Goal: Task Accomplishment & Management: Manage account settings

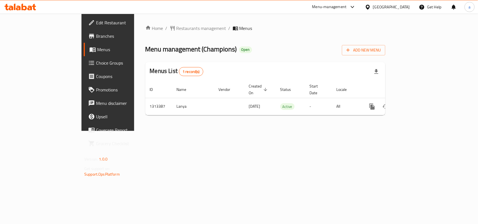
click at [145, 49] on span "Menu management ( Champions )" at bounding box center [190, 49] width 91 height 13
click at [176, 26] on span "Restaurants management" at bounding box center [201, 28] width 50 height 7
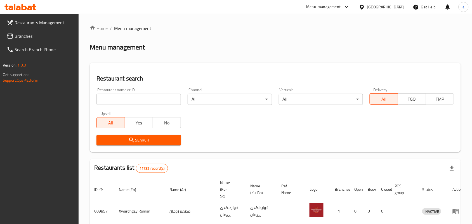
click at [124, 98] on input "search" at bounding box center [139, 99] width 84 height 11
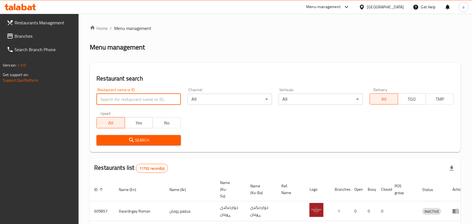
paste input "746741"
type input "746741"
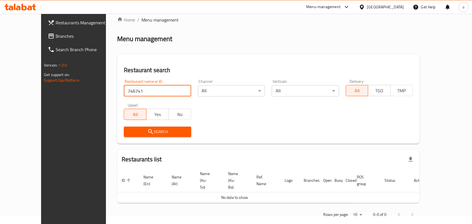
scroll to position [16, 0]
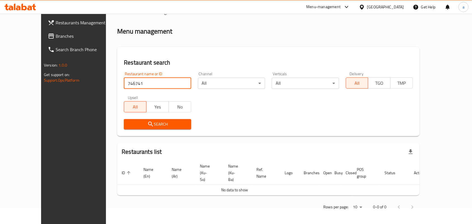
click at [56, 34] on span "Branches" at bounding box center [86, 36] width 60 height 7
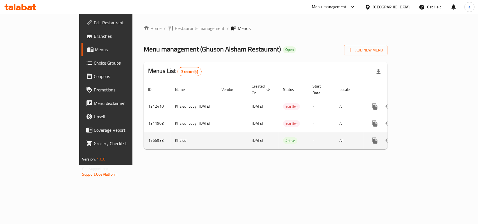
click at [417, 138] on icon "enhanced table" at bounding box center [414, 140] width 5 height 5
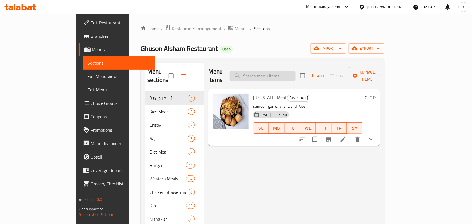
click at [288, 71] on input "search" at bounding box center [263, 76] width 66 height 10
paste input "Pastries and Cake"
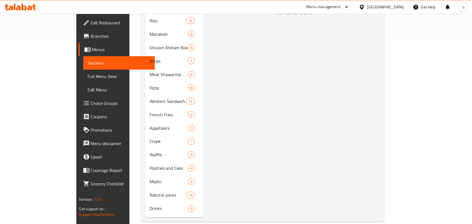
scroll to position [197, 0]
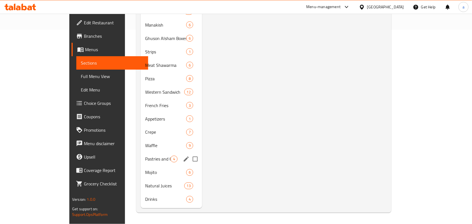
type input "Pastries and Cake"
click at [145, 158] on span "Pastries and Cake" at bounding box center [157, 159] width 25 height 7
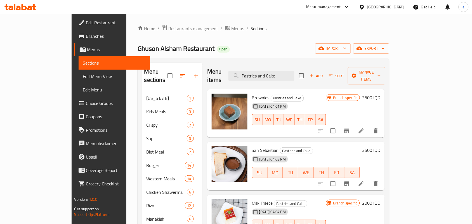
drag, startPoint x: 313, startPoint y: 70, endPoint x: 192, endPoint y: 82, distance: 120.6
click at [207, 82] on div "Menu items Pastries and Cake Add Sort Manage items" at bounding box center [296, 76] width 178 height 27
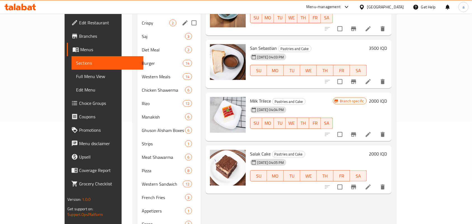
scroll to position [197, 0]
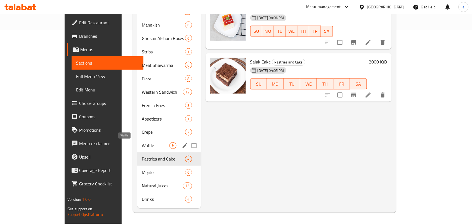
click at [142, 145] on span "Waffle" at bounding box center [155, 145] width 27 height 7
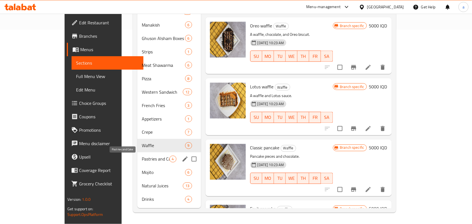
click at [142, 156] on span "Pastries and Cake" at bounding box center [155, 159] width 27 height 7
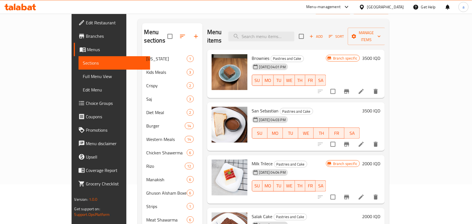
scroll to position [34, 0]
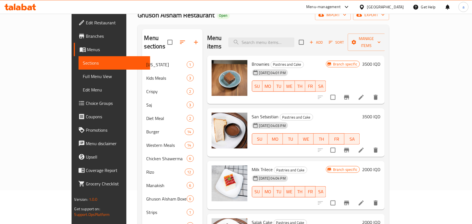
click at [83, 80] on span "Full Menu View" at bounding box center [114, 76] width 63 height 7
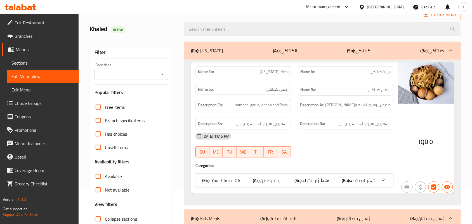
click at [163, 77] on icon "Open" at bounding box center [162, 74] width 7 height 7
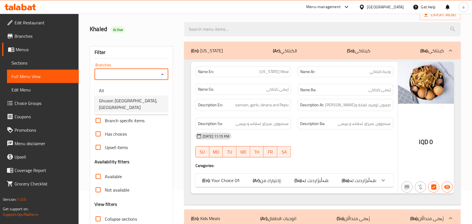
click at [143, 100] on span "Ghuson [GEOGRAPHIC_DATA], [GEOGRAPHIC_DATA]" at bounding box center [131, 103] width 65 height 13
type input "Ghuson [GEOGRAPHIC_DATA], [GEOGRAPHIC_DATA]"
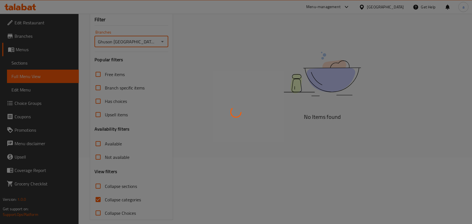
scroll to position [83, 0]
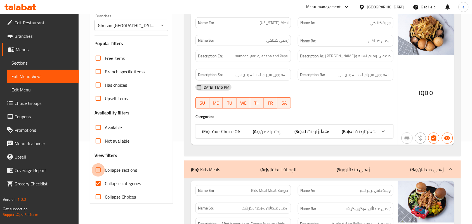
click at [102, 177] on input "Collapse sections" at bounding box center [97, 169] width 13 height 13
checkbox input "true"
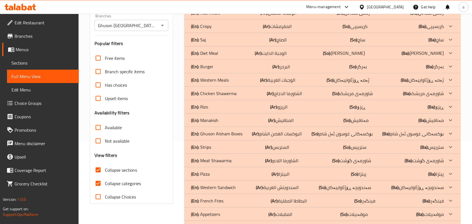
click at [102, 190] on input "Collapse categories" at bounding box center [97, 183] width 13 height 13
checkbox input "false"
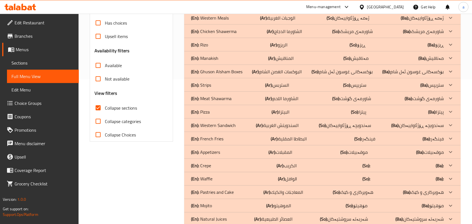
scroll to position [182, 0]
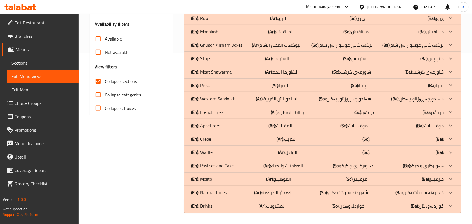
click at [255, 194] on b "(Ar):" at bounding box center [258, 193] width 8 height 8
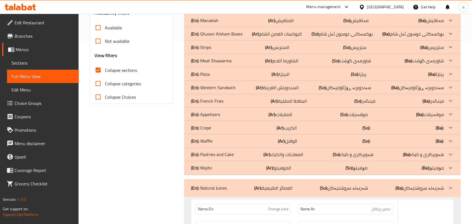
click at [276, 171] on p "(Ar): الموهيتو" at bounding box center [279, 168] width 25 height 7
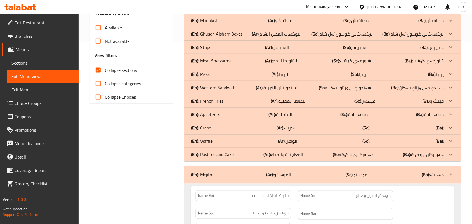
click at [283, 158] on p "(Ar): المعاجنات والكيك" at bounding box center [284, 154] width 40 height 7
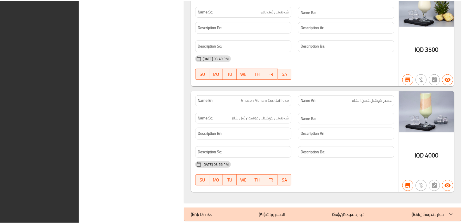
scroll to position [2713, 0]
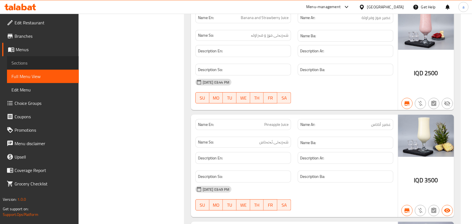
click at [32, 62] on span "Sections" at bounding box center [42, 63] width 63 height 7
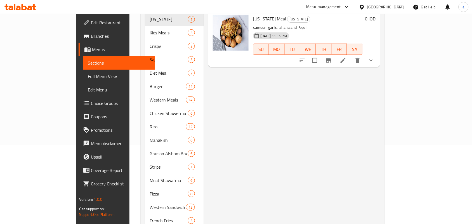
scroll to position [197, 0]
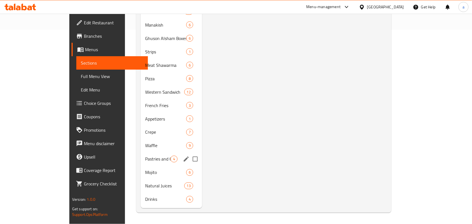
click at [145, 156] on span "Pastries and Cake" at bounding box center [157, 159] width 25 height 7
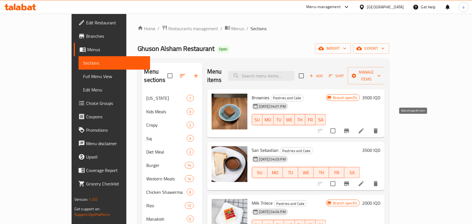
click at [350, 128] on icon "Branch-specific-item" at bounding box center [347, 131] width 7 height 7
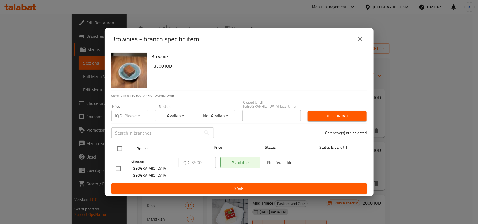
drag, startPoint x: 121, startPoint y: 150, endPoint x: 134, endPoint y: 152, distance: 13.8
click at [121, 149] on input "checkbox" at bounding box center [120, 149] width 12 height 12
checkbox input "true"
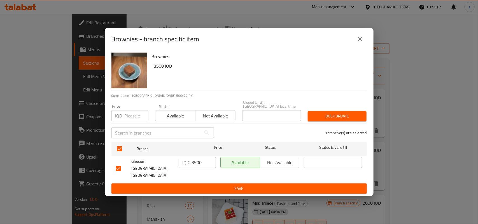
click at [200, 166] on input "3500" at bounding box center [204, 162] width 24 height 11
type input "4000"
click at [202, 185] on span "Save" at bounding box center [239, 188] width 246 height 7
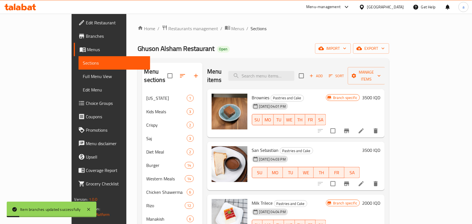
click at [349, 182] on icon "Branch-specific-item" at bounding box center [346, 184] width 5 height 4
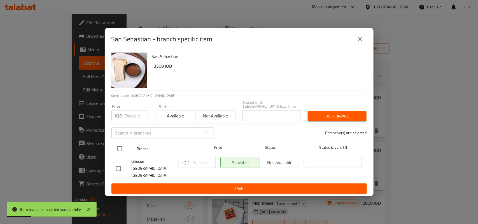
click at [120, 152] on input "checkbox" at bounding box center [120, 149] width 12 height 12
checkbox input "true"
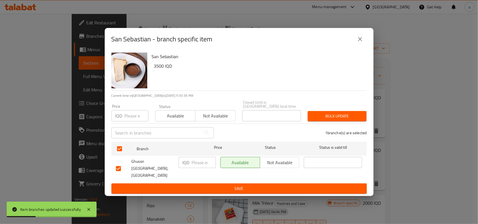
click at [198, 163] on input "number" at bounding box center [204, 162] width 24 height 11
type input "4000"
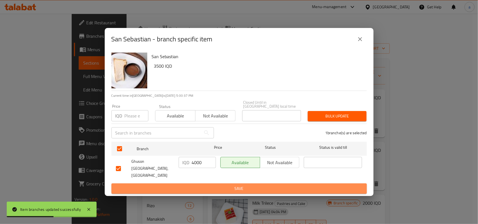
click at [210, 188] on span "Save" at bounding box center [239, 188] width 246 height 7
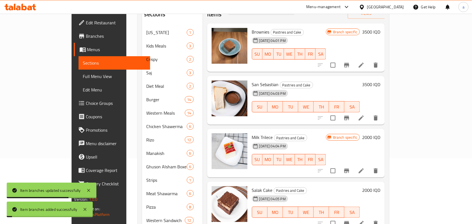
scroll to position [81, 0]
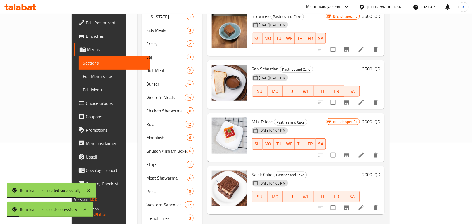
click at [349, 153] on icon "Branch-specific-item" at bounding box center [346, 155] width 5 height 4
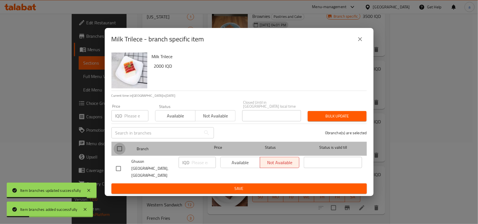
click at [117, 151] on input "checkbox" at bounding box center [120, 149] width 12 height 12
checkbox input "true"
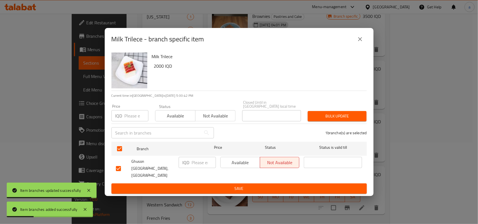
click at [198, 163] on input "number" at bounding box center [204, 162] width 24 height 11
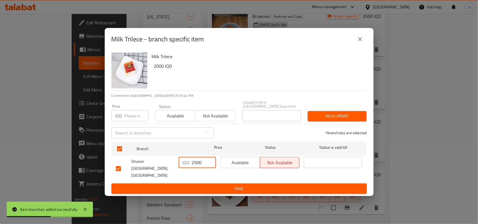
type input "2500"
click at [189, 191] on div "Milk Trilece 2000 IQD Current time in [GEOGRAPHIC_DATA] is [DATE] 5:00:44 PM Pr…" at bounding box center [239, 123] width 269 height 146
click at [189, 187] on span "Save" at bounding box center [239, 188] width 246 height 7
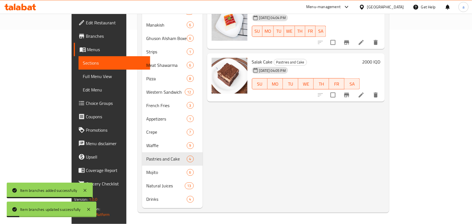
scroll to position [115, 0]
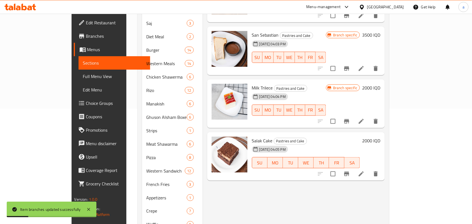
click at [349, 172] on icon "Branch-specific-item" at bounding box center [346, 174] width 5 height 4
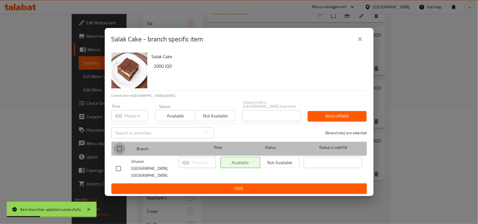
click at [119, 148] on input "checkbox" at bounding box center [120, 149] width 12 height 12
checkbox input "true"
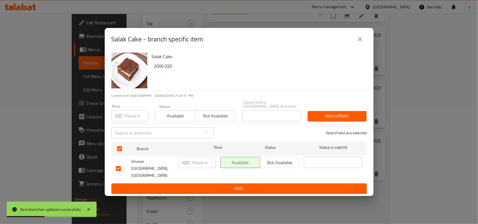
click at [196, 168] on input "number" at bounding box center [204, 162] width 24 height 11
type input "2500"
click at [200, 185] on span "Save" at bounding box center [239, 188] width 246 height 7
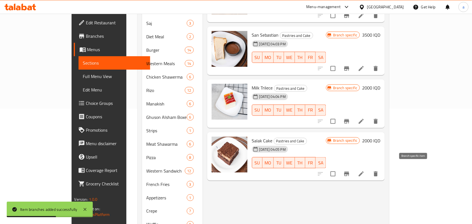
click at [350, 171] on icon "Branch-specific-item" at bounding box center [347, 174] width 7 height 7
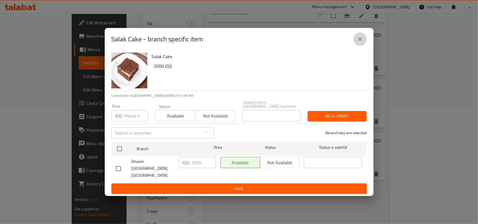
click at [360, 43] on icon "close" at bounding box center [359, 39] width 7 height 7
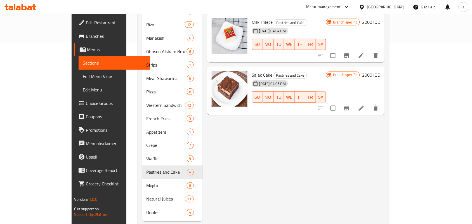
scroll to position [197, 0]
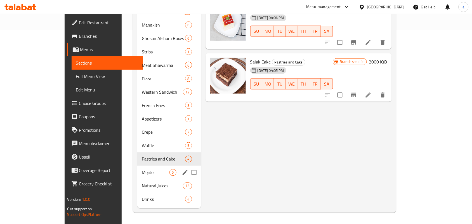
click at [142, 170] on span "Mojito" at bounding box center [155, 172] width 27 height 7
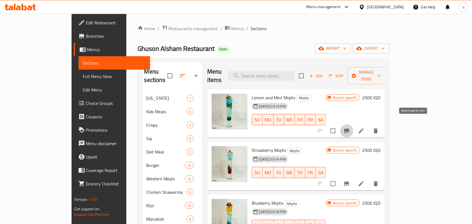
click at [354, 124] on button "Branch-specific-item" at bounding box center [346, 130] width 13 height 13
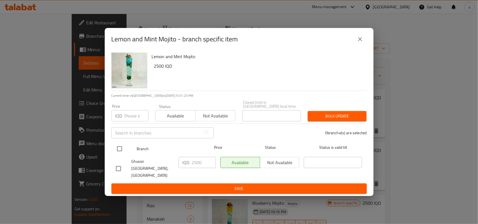
click at [122, 151] on input "checkbox" at bounding box center [120, 149] width 12 height 12
checkbox input "true"
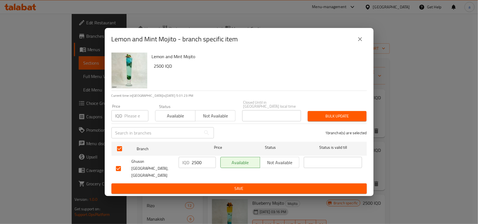
click at [196, 161] on input "2500" at bounding box center [204, 162] width 24 height 11
click at [201, 167] on input "3000" at bounding box center [204, 162] width 24 height 11
type input "3000"
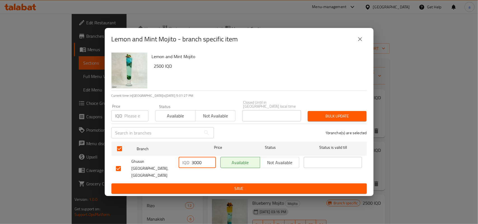
click at [203, 185] on span "Save" at bounding box center [239, 188] width 246 height 7
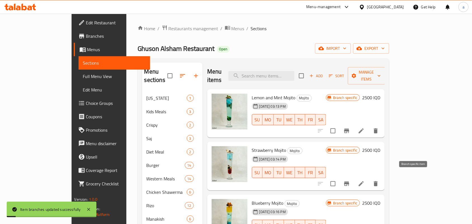
click at [350, 180] on icon "Branch-specific-item" at bounding box center [347, 183] width 7 height 7
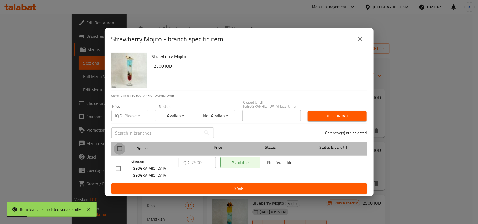
click at [118, 151] on input "checkbox" at bounding box center [120, 149] width 12 height 12
checkbox input "true"
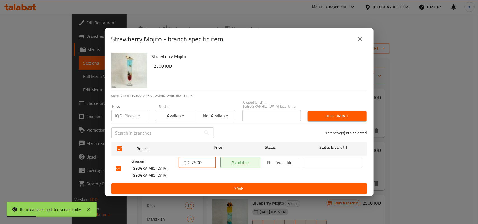
click at [194, 168] on input "2500" at bounding box center [204, 162] width 24 height 11
paste input "30"
type input "3000"
click at [206, 185] on span "Save" at bounding box center [239, 188] width 246 height 7
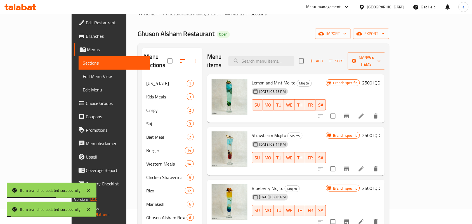
scroll to position [81, 0]
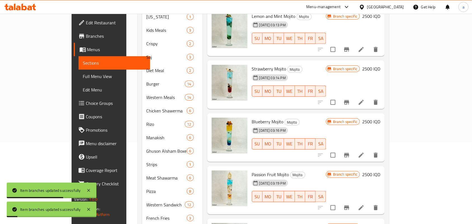
click at [349, 153] on icon "Branch-specific-item" at bounding box center [346, 155] width 5 height 4
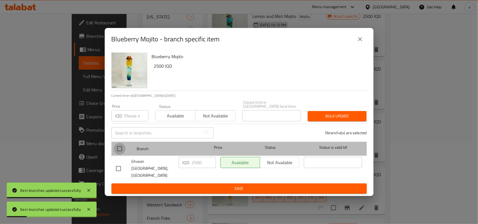
click at [120, 148] on input "checkbox" at bounding box center [120, 149] width 12 height 12
checkbox input "true"
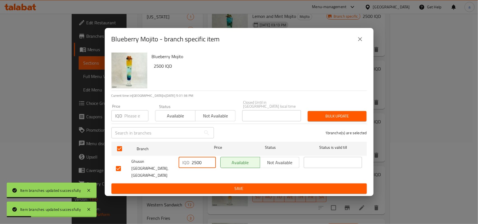
click at [201, 168] on input "2500" at bounding box center [204, 162] width 24 height 11
paste input "30"
type input "3000"
click at [210, 185] on span "Save" at bounding box center [239, 188] width 246 height 7
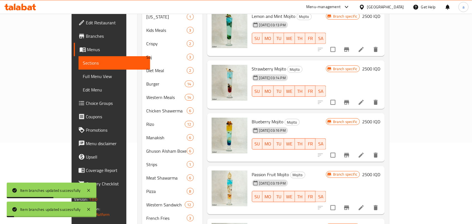
click at [350, 205] on icon "Branch-specific-item" at bounding box center [347, 208] width 7 height 7
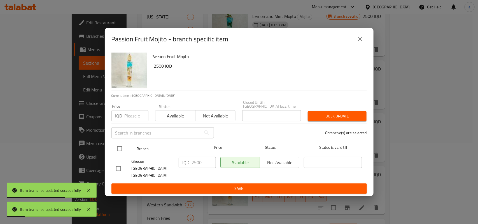
click at [122, 149] on input "checkbox" at bounding box center [120, 149] width 12 height 12
checkbox input "true"
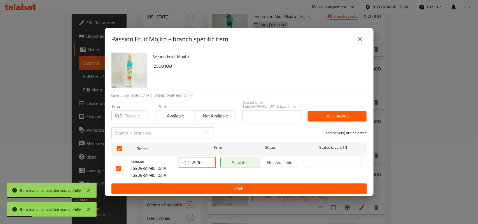
click at [195, 167] on input "2500" at bounding box center [204, 162] width 24 height 11
paste input "30"
type input "3000"
click at [245, 185] on span "Save" at bounding box center [239, 188] width 246 height 7
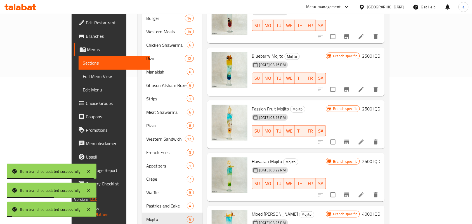
scroll to position [163, 0]
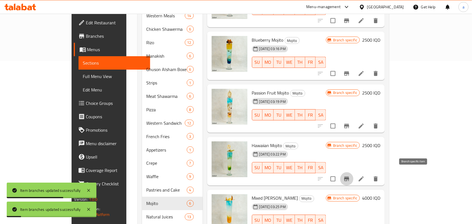
click at [349, 177] on icon "Branch-specific-item" at bounding box center [346, 179] width 5 height 4
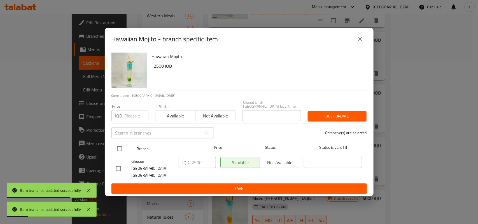
click at [121, 147] on input "checkbox" at bounding box center [120, 149] width 12 height 12
checkbox input "true"
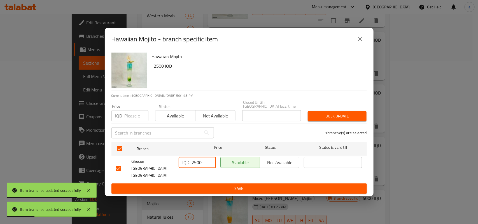
click at [194, 167] on input "2500" at bounding box center [204, 162] width 24 height 11
paste input "30"
type input "3000"
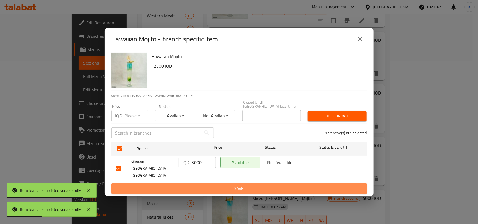
click at [214, 185] on span "Save" at bounding box center [239, 188] width 246 height 7
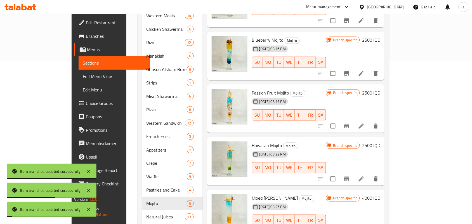
scroll to position [197, 0]
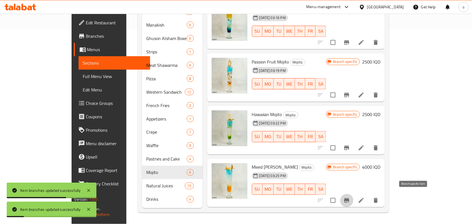
click at [350, 197] on icon "Branch-specific-item" at bounding box center [347, 200] width 7 height 7
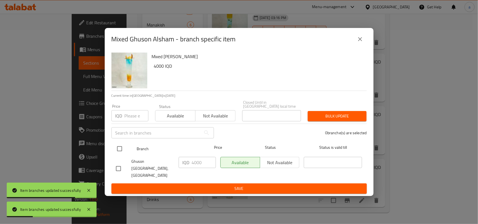
click at [122, 152] on input "checkbox" at bounding box center [120, 149] width 12 height 12
checkbox input "true"
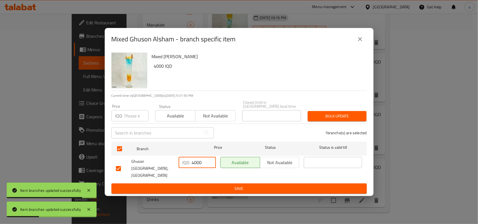
click at [199, 165] on input "4000" at bounding box center [204, 162] width 24 height 11
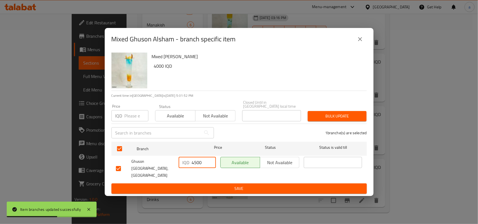
type input "4500"
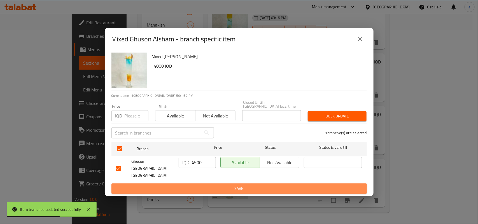
click at [199, 185] on span "Save" at bounding box center [239, 188] width 246 height 7
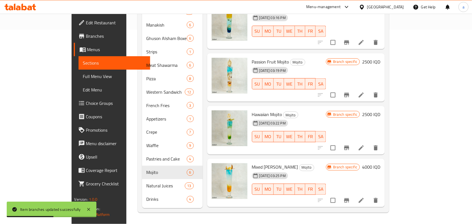
click at [349, 198] on icon "Branch-specific-item" at bounding box center [346, 200] width 5 height 4
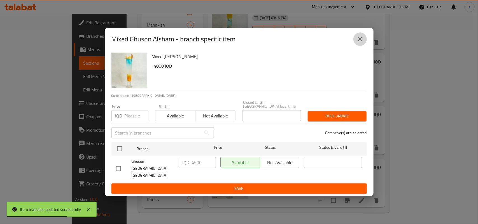
click at [365, 44] on button "close" at bounding box center [359, 38] width 13 height 13
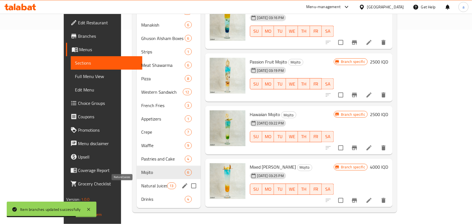
click at [141, 187] on span "Natural Juices" at bounding box center [154, 186] width 26 height 7
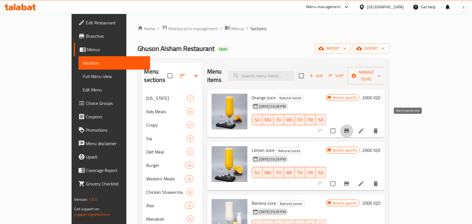
click at [350, 128] on icon "Branch-specific-item" at bounding box center [347, 131] width 7 height 7
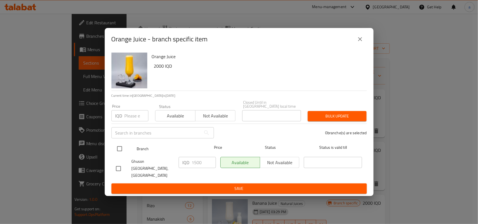
click at [121, 150] on input "checkbox" at bounding box center [120, 149] width 12 height 12
checkbox input "true"
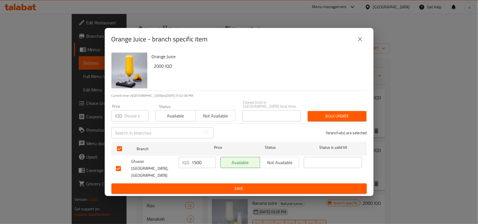
click at [199, 165] on input "1500" at bounding box center [204, 162] width 24 height 11
type input "2000"
click at [197, 185] on span "Save" at bounding box center [239, 188] width 246 height 7
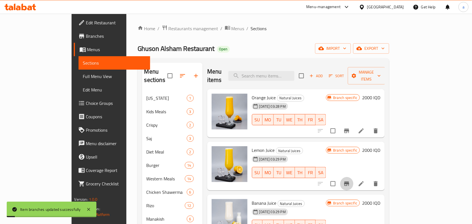
click at [349, 182] on icon "Branch-specific-item" at bounding box center [346, 184] width 5 height 4
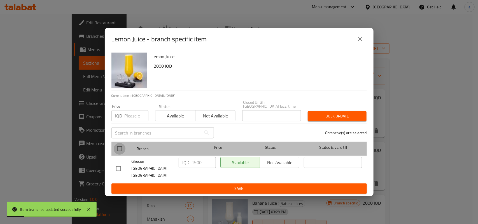
click at [120, 150] on input "checkbox" at bounding box center [120, 149] width 12 height 12
checkbox input "true"
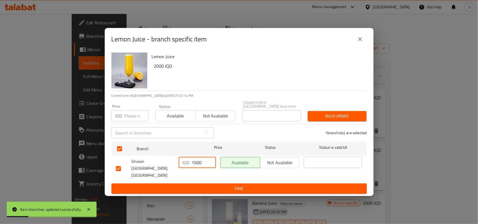
click at [199, 167] on input "1500" at bounding box center [204, 162] width 24 height 11
click at [199, 167] on input "2000" at bounding box center [204, 162] width 24 height 11
type input "2000"
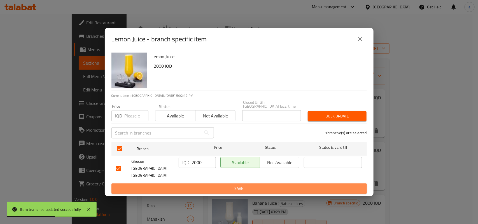
click at [196, 185] on span "Save" at bounding box center [239, 188] width 246 height 7
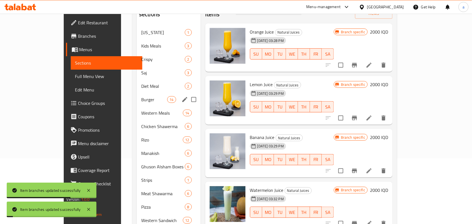
scroll to position [81, 0]
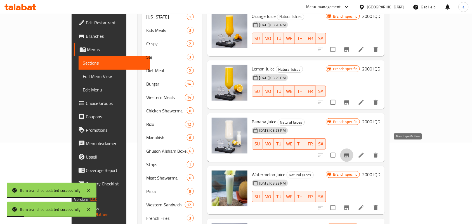
click at [350, 152] on icon "Branch-specific-item" at bounding box center [347, 155] width 7 height 7
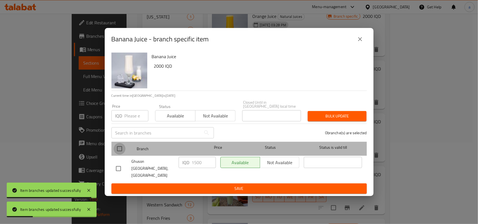
drag, startPoint x: 122, startPoint y: 151, endPoint x: 152, endPoint y: 157, distance: 31.2
click at [122, 150] on input "checkbox" at bounding box center [120, 149] width 12 height 12
checkbox input "true"
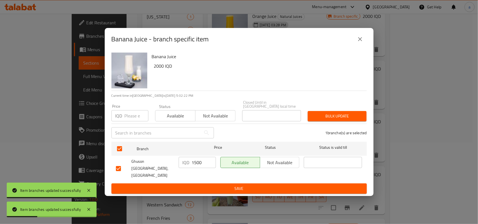
click at [199, 166] on input "1500" at bounding box center [204, 162] width 24 height 11
paste input "20"
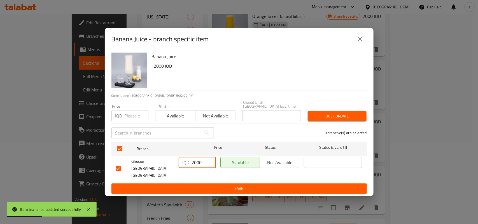
type input "2000"
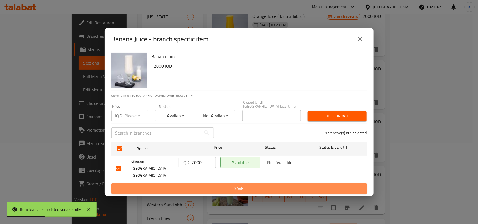
click at [209, 185] on span "Save" at bounding box center [239, 188] width 246 height 7
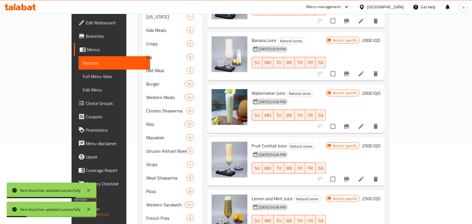
click at [350, 71] on icon "Branch-specific-item" at bounding box center [347, 74] width 7 height 7
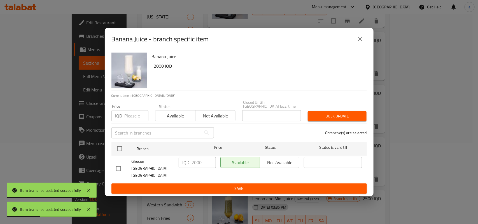
drag, startPoint x: 357, startPoint y: 41, endPoint x: 361, endPoint y: 50, distance: 9.4
click at [358, 41] on icon "close" at bounding box center [359, 39] width 7 height 7
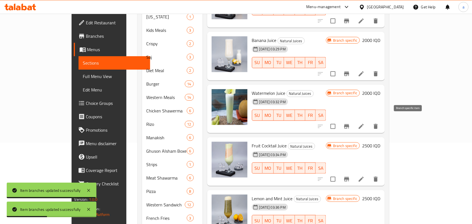
click at [349, 124] on icon "Branch-specific-item" at bounding box center [346, 126] width 5 height 4
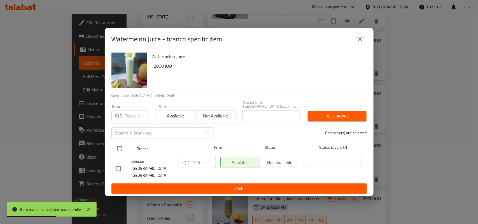
drag, startPoint x: 119, startPoint y: 147, endPoint x: 151, endPoint y: 162, distance: 34.3
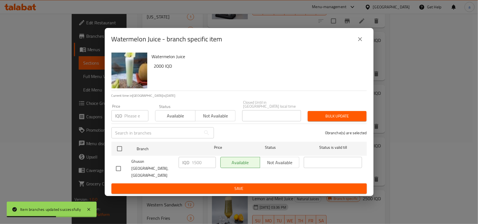
click at [121, 150] on input "checkbox" at bounding box center [120, 149] width 12 height 12
checkbox input "true"
click at [199, 167] on input "1500" at bounding box center [204, 162] width 24 height 11
paste input "20"
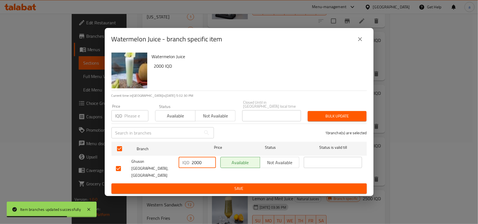
type input "2000"
click at [203, 185] on span "Save" at bounding box center [239, 188] width 246 height 7
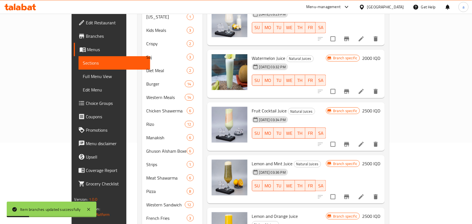
scroll to position [116, 0]
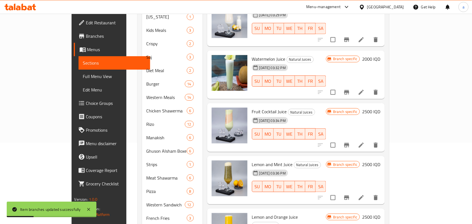
click at [349, 90] on icon "Branch-specific-item" at bounding box center [346, 92] width 5 height 4
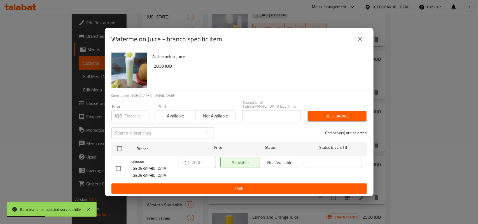
click at [360, 42] on icon "close" at bounding box center [359, 39] width 7 height 7
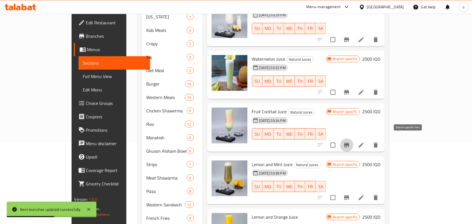
click at [349, 143] on icon "Branch-specific-item" at bounding box center [346, 145] width 5 height 4
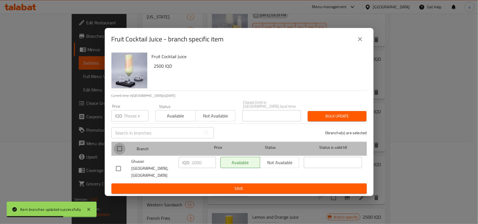
click at [119, 149] on input "checkbox" at bounding box center [120, 149] width 12 height 12
checkbox input "true"
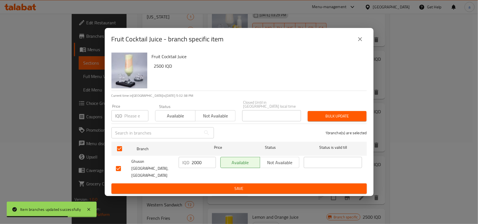
click at [199, 167] on input "2000" at bounding box center [204, 162] width 24 height 11
click at [199, 166] on input "2000" at bounding box center [204, 162] width 24 height 11
type input "2500"
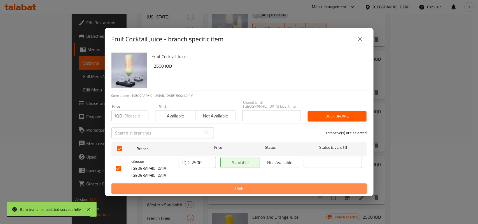
click at [205, 185] on span "Save" at bounding box center [239, 188] width 246 height 7
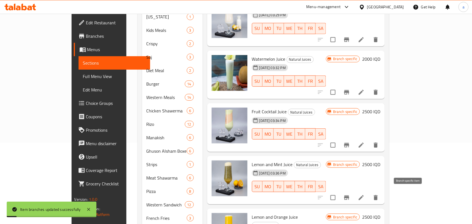
click at [354, 191] on button "Branch-specific-item" at bounding box center [346, 197] width 13 height 13
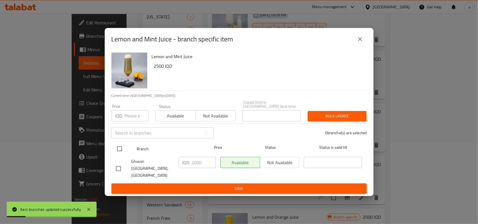
click at [119, 150] on input "checkbox" at bounding box center [120, 149] width 12 height 12
checkbox input "true"
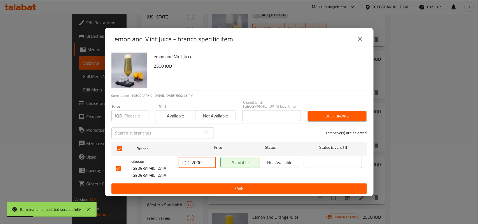
click at [195, 165] on input "2000" at bounding box center [204, 162] width 24 height 11
type input "2500"
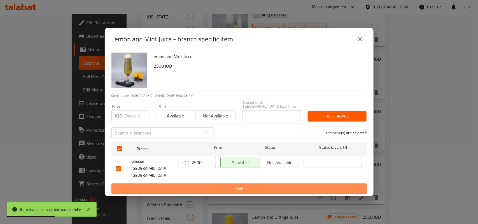
click at [196, 188] on span "Save" at bounding box center [239, 188] width 246 height 7
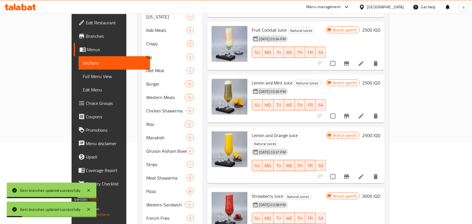
scroll to position [206, 0]
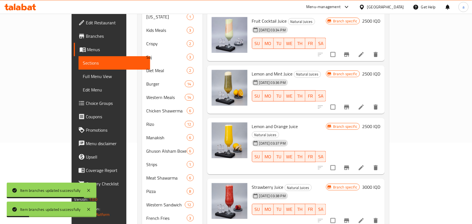
click at [349, 107] on icon "Branch-specific-item" at bounding box center [346, 107] width 5 height 4
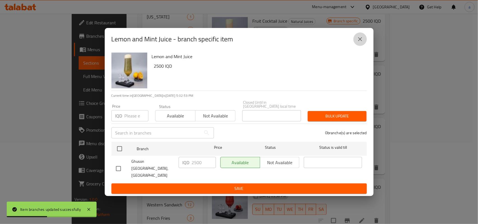
click at [355, 46] on button "close" at bounding box center [359, 38] width 13 height 13
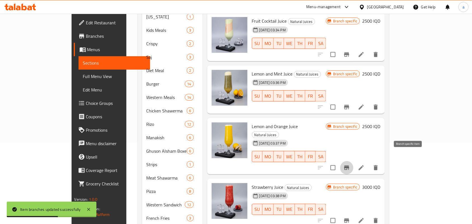
click at [349, 166] on icon "Branch-specific-item" at bounding box center [346, 168] width 5 height 4
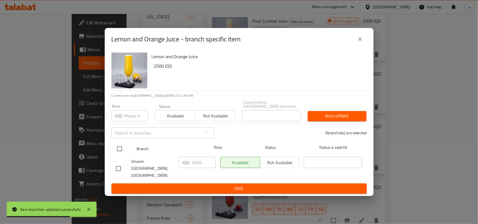
click at [116, 148] on input "checkbox" at bounding box center [120, 149] width 12 height 12
checkbox input "true"
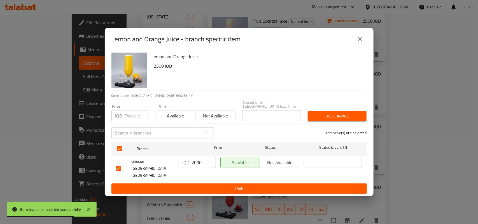
click at [199, 166] on input "2000" at bounding box center [204, 162] width 24 height 11
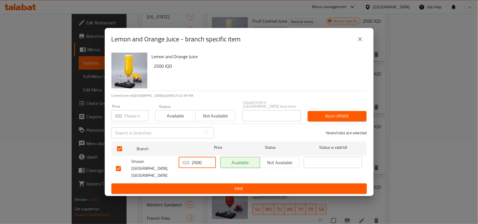
type input "2500"
click at [204, 186] on span "Save" at bounding box center [239, 188] width 246 height 7
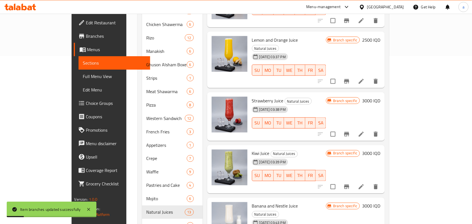
scroll to position [185, 0]
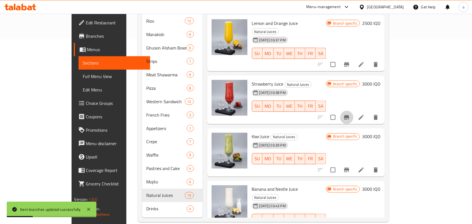
click at [349, 115] on icon "Branch-specific-item" at bounding box center [346, 117] width 5 height 4
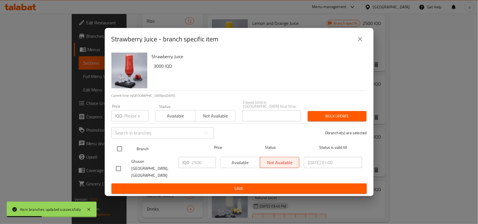
click at [118, 151] on input "checkbox" at bounding box center [120, 149] width 12 height 12
checkbox input "true"
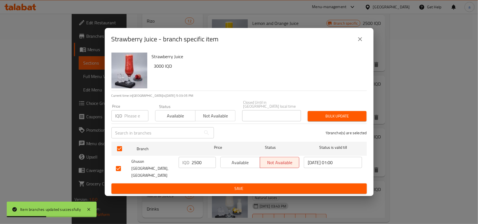
click at [200, 165] on input "2500" at bounding box center [204, 162] width 24 height 11
type input "3000"
click at [200, 184] on button "Save" at bounding box center [238, 189] width 255 height 10
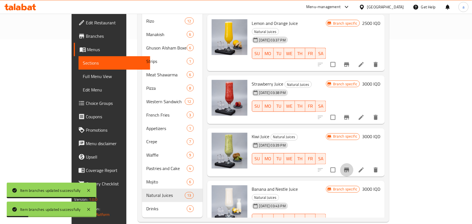
click at [350, 167] on icon "Branch-specific-item" at bounding box center [347, 170] width 7 height 7
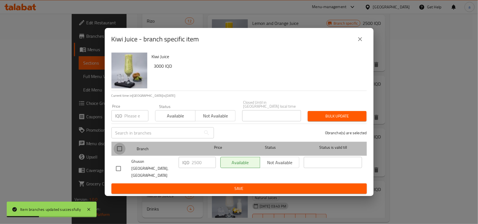
click at [115, 149] on input "checkbox" at bounding box center [120, 149] width 12 height 12
checkbox input "true"
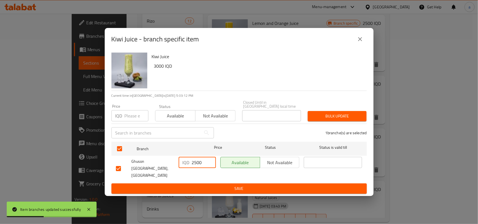
click at [200, 165] on input "2500" at bounding box center [204, 162] width 24 height 11
type input "3000"
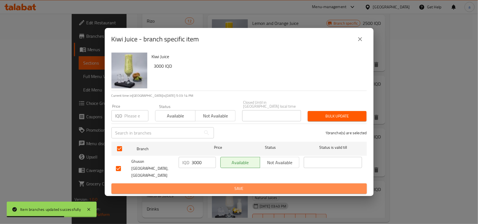
click at [203, 185] on span "Save" at bounding box center [239, 188] width 246 height 7
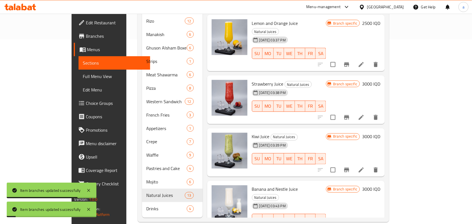
scroll to position [288, 0]
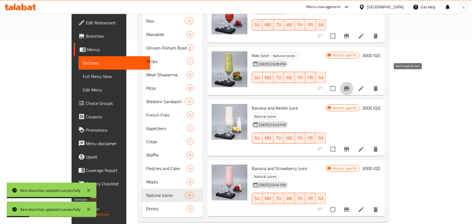
click at [350, 85] on icon "Branch-specific-item" at bounding box center [347, 88] width 7 height 7
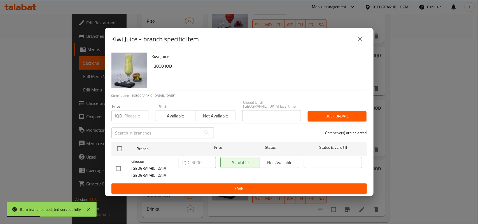
drag, startPoint x: 354, startPoint y: 43, endPoint x: 362, endPoint y: 54, distance: 13.7
click at [354, 43] on button "close" at bounding box center [359, 38] width 13 height 13
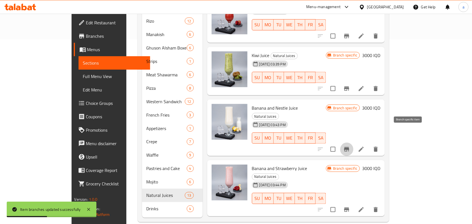
click at [354, 143] on button "Branch-specific-item" at bounding box center [346, 149] width 13 height 13
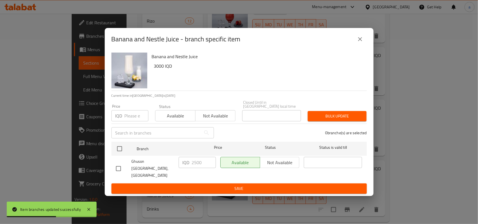
drag, startPoint x: 118, startPoint y: 147, endPoint x: 202, endPoint y: 159, distance: 85.0
click at [120, 148] on input "checkbox" at bounding box center [120, 149] width 12 height 12
checkbox input "true"
click at [199, 165] on input "2500" at bounding box center [204, 162] width 24 height 11
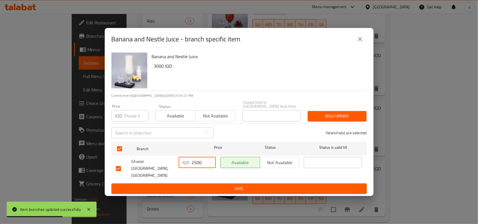
click at [199, 165] on input "2500" at bounding box center [204, 162] width 24 height 11
type input "3000"
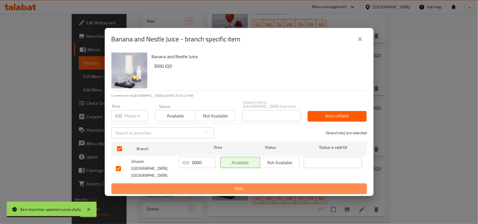
click at [206, 185] on span "Save" at bounding box center [239, 188] width 246 height 7
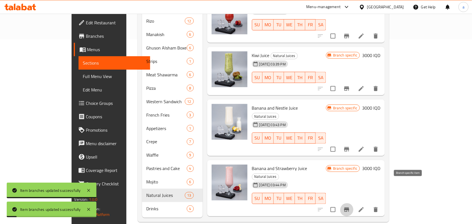
click at [349, 208] on icon "Branch-specific-item" at bounding box center [346, 210] width 5 height 4
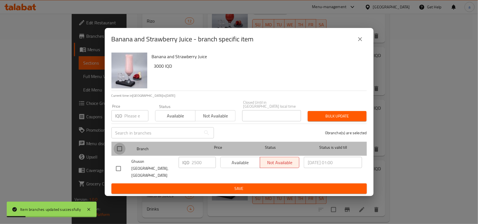
click at [118, 150] on input "checkbox" at bounding box center [120, 149] width 12 height 12
checkbox input "true"
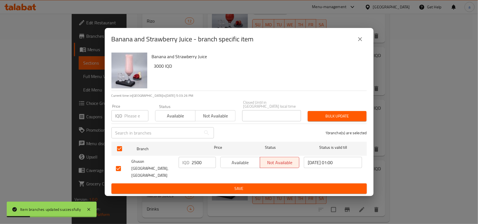
click at [200, 168] on input "2500" at bounding box center [204, 162] width 24 height 11
click at [200, 167] on input "2500" at bounding box center [204, 162] width 24 height 11
type input "3000"
click at [204, 184] on button "Save" at bounding box center [238, 189] width 255 height 10
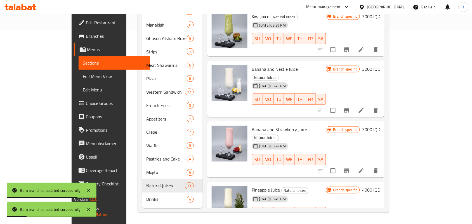
scroll to position [339, 0]
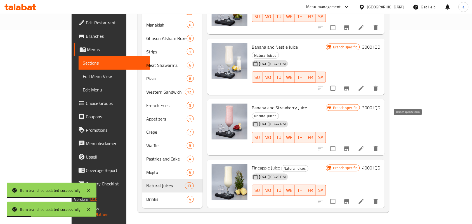
click at [350, 145] on icon "Branch-specific-item" at bounding box center [347, 148] width 7 height 7
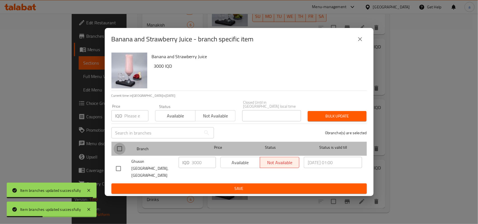
click at [119, 151] on input "checkbox" at bounding box center [120, 149] width 12 height 12
checkbox input "true"
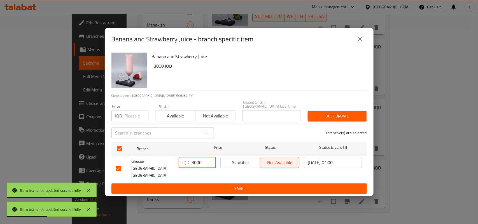
click at [195, 168] on input "3000" at bounding box center [204, 162] width 24 height 11
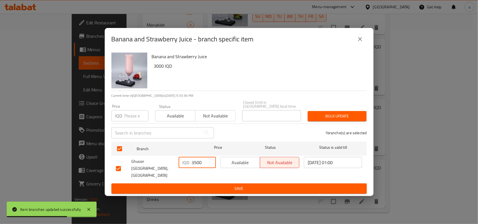
type input "3500"
click at [195, 185] on span "Save" at bounding box center [239, 188] width 246 height 7
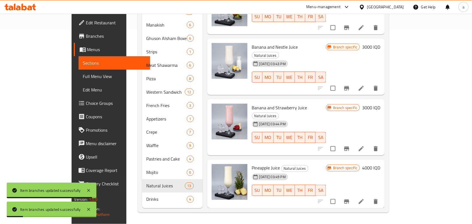
click at [350, 145] on icon "Branch-specific-item" at bounding box center [347, 148] width 7 height 7
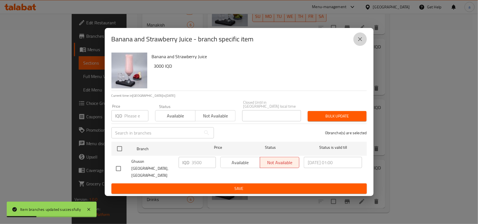
click at [360, 43] on icon "close" at bounding box center [359, 39] width 7 height 7
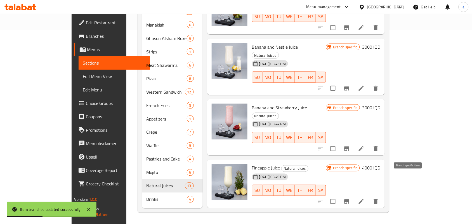
click at [350, 198] on icon "Branch-specific-item" at bounding box center [347, 201] width 7 height 7
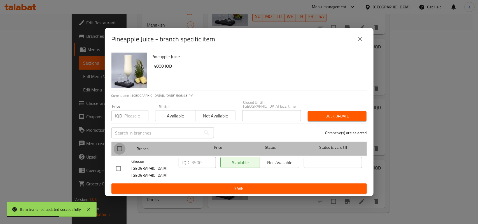
click at [121, 149] on input "checkbox" at bounding box center [120, 149] width 12 height 12
checkbox input "true"
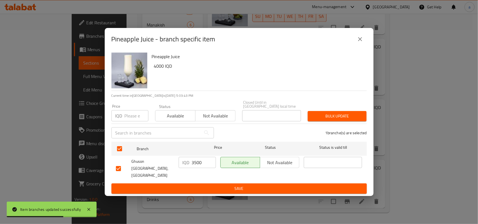
click at [200, 166] on input "3500" at bounding box center [204, 162] width 24 height 11
type input "5"
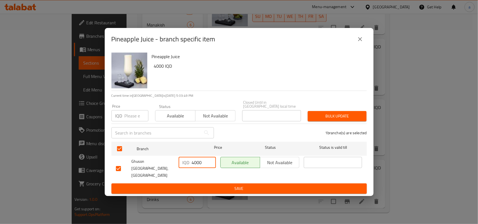
type input "4000"
click at [207, 185] on span "Save" at bounding box center [239, 188] width 246 height 7
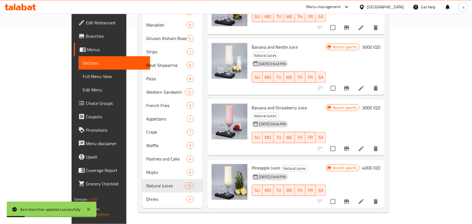
scroll to position [368, 0]
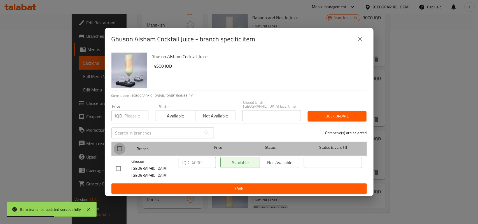
click at [118, 153] on input "checkbox" at bounding box center [120, 149] width 12 height 12
checkbox input "true"
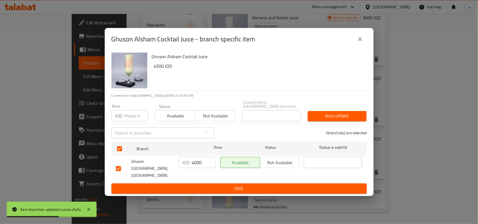
click at [200, 167] on input "4000" at bounding box center [204, 162] width 24 height 11
type input "2500"
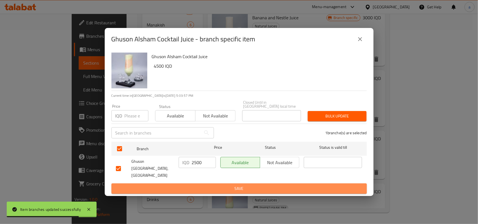
click at [202, 185] on span "Save" at bounding box center [239, 188] width 246 height 7
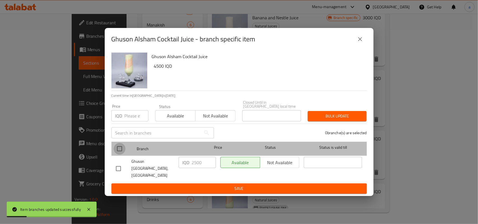
click at [122, 149] on input "checkbox" at bounding box center [120, 149] width 12 height 12
checkbox input "true"
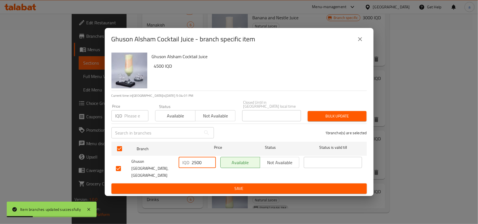
click at [193, 167] on input "2500" at bounding box center [204, 162] width 24 height 11
type input "4500"
click at [193, 185] on span "Save" at bounding box center [239, 188] width 246 height 7
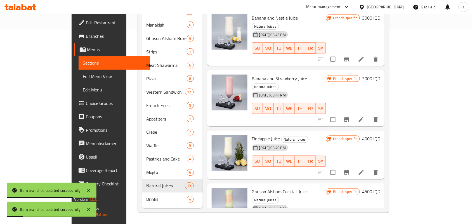
click at [83, 78] on span "Full Menu View" at bounding box center [114, 76] width 63 height 7
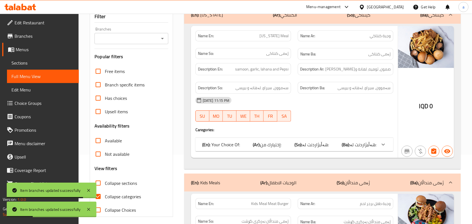
scroll to position [34, 0]
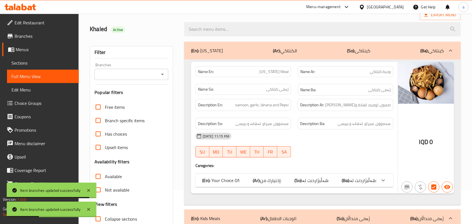
click at [164, 73] on icon "Open" at bounding box center [162, 74] width 7 height 7
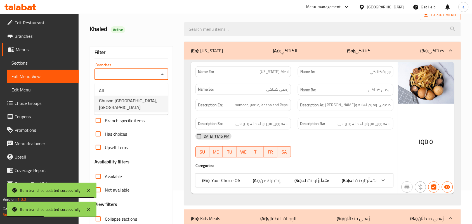
click at [133, 105] on span "Ghuson [GEOGRAPHIC_DATA], [GEOGRAPHIC_DATA]" at bounding box center [131, 103] width 65 height 13
type input "Ghuson [GEOGRAPHIC_DATA], [GEOGRAPHIC_DATA]"
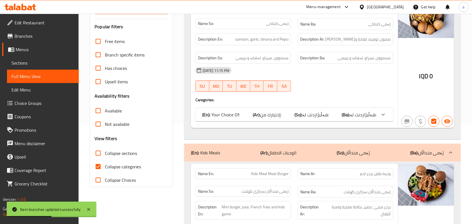
scroll to position [115, 0]
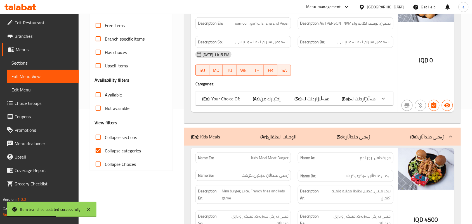
click at [103, 144] on input "Collapse sections" at bounding box center [97, 137] width 13 height 13
checkbox input "true"
click at [98, 158] on input "Collapse categories" at bounding box center [97, 150] width 13 height 13
checkbox input "false"
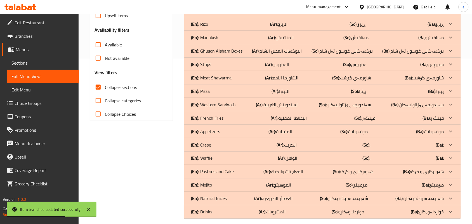
scroll to position [182, 0]
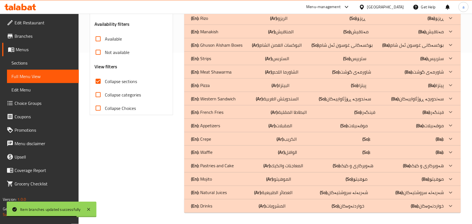
click at [308, 166] on div "(En): Pastries and Cake (Ar): المعاجنات والكيك (So): هەویرکاری و کێک (Ba): هەوی…" at bounding box center [317, 166] width 253 height 7
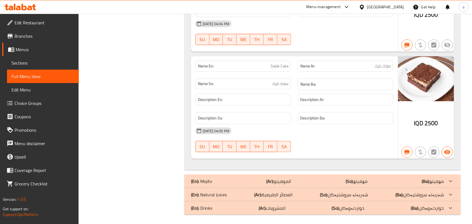
scroll to position [635, 0]
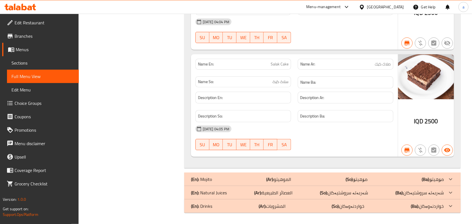
click at [319, 173] on div "(En): Mojito (Ar): الموهيتو (So): مۆهيتۆ (Ba): مۆهيتۆ" at bounding box center [322, 179] width 277 height 13
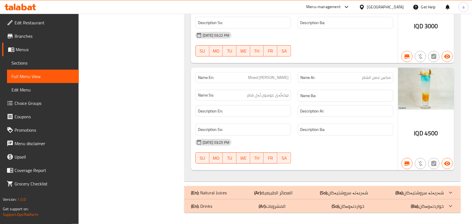
scroll to position [1298, 0]
click at [308, 188] on div "(En): Natural Juices (Ar): العصائر الطبيعية (So): شەربەتە سروشتیەکان (Ba): شەرب…" at bounding box center [322, 192] width 277 height 13
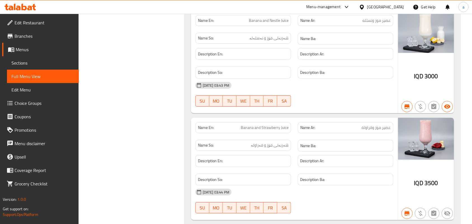
scroll to position [2522, 0]
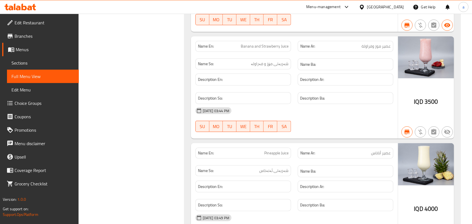
click at [276, 49] on span "Banana and Strawberry Juice" at bounding box center [265, 46] width 48 height 6
click at [262, 67] on span "شەربەتی مۆز و فەراولە" at bounding box center [270, 64] width 38 height 6
click at [266, 49] on span "Banana and Strawberry Juice" at bounding box center [265, 46] width 48 height 6
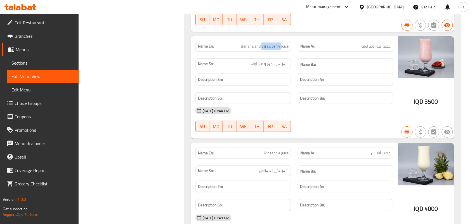
click at [266, 49] on span "Banana and Strawberry Juice" at bounding box center [265, 46] width 48 height 6
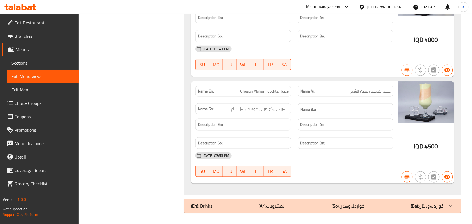
scroll to position [2713, 0]
click at [53, 64] on span "Sections" at bounding box center [42, 63] width 63 height 7
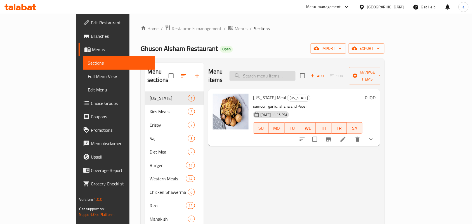
click at [291, 72] on input "search" at bounding box center [263, 76] width 66 height 10
paste input "Banana and Strawberry Juice"
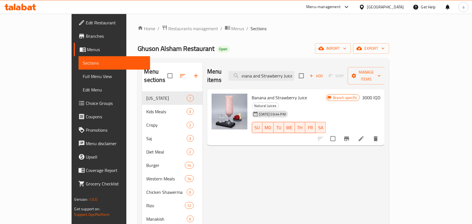
type input "Banana and Strawberry Juice"
click at [350, 135] on icon "Branch-specific-item" at bounding box center [347, 138] width 7 height 7
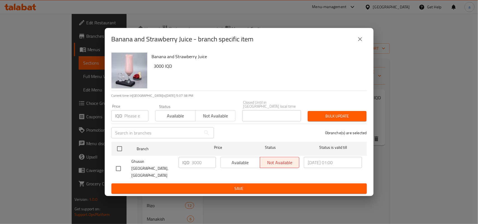
click at [361, 41] on icon "close" at bounding box center [360, 39] width 4 height 4
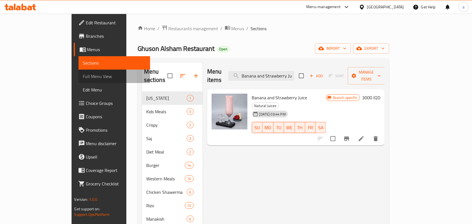
click at [79, 83] on link "Full Menu View" at bounding box center [115, 76] width 72 height 13
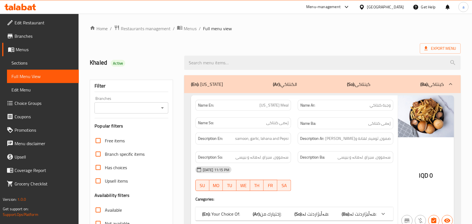
drag, startPoint x: 158, startPoint y: 111, endPoint x: 161, endPoint y: 111, distance: 3.1
click at [159, 111] on button "Open" at bounding box center [163, 108] width 8 height 8
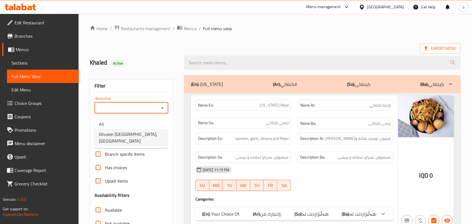
click at [145, 133] on span "Ghuson [GEOGRAPHIC_DATA], [GEOGRAPHIC_DATA]" at bounding box center [131, 137] width 65 height 13
type input "Ghuson [GEOGRAPHIC_DATA], [GEOGRAPHIC_DATA]"
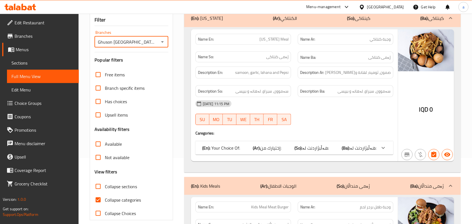
scroll to position [81, 0]
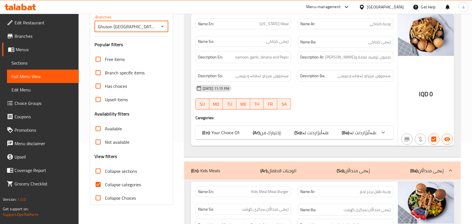
click at [102, 178] on input "Collapse sections" at bounding box center [97, 171] width 13 height 13
checkbox input "true"
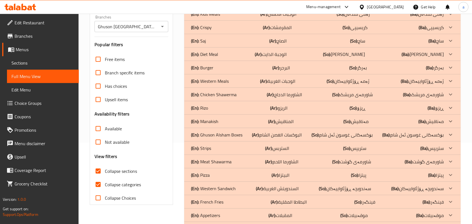
click at [101, 191] on input "Collapse categories" at bounding box center [97, 184] width 13 height 13
checkbox input "false"
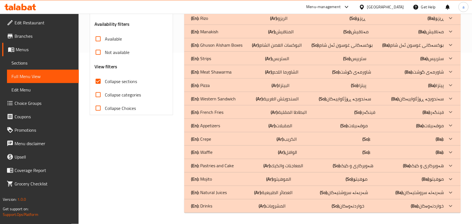
click at [308, 194] on div "(En): Natural Juices (Ar): العصائر الطبيعية (So): شەربەتە سروشتیەکان (Ba): شەرب…" at bounding box center [317, 192] width 253 height 7
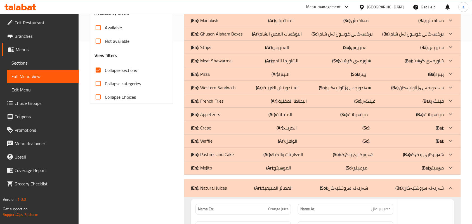
click at [308, 175] on div "(En): Mojito (Ar): الموهيتو (So): مۆهيتۆ (Ba): مۆهيتۆ" at bounding box center [322, 167] width 277 height 13
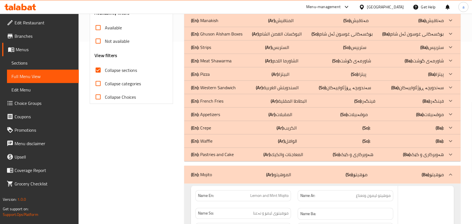
click at [310, 161] on div "(En): Pastries and Cake (Ar): المعاجنات والكيك (So): هەویرکاری و کێک (Ba): هەوی…" at bounding box center [322, 154] width 277 height 13
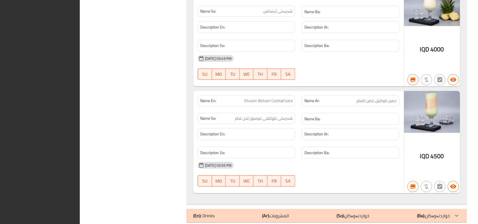
scroll to position [2713, 0]
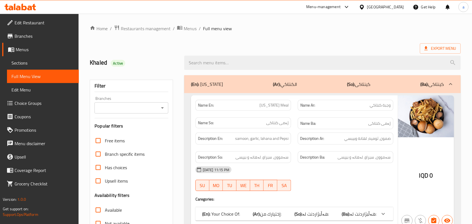
click at [35, 63] on span "Sections" at bounding box center [42, 63] width 63 height 7
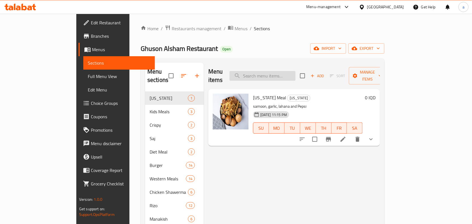
click at [294, 71] on input "search" at bounding box center [263, 76] width 66 height 10
paste input "Banana and Strawberry Juice"
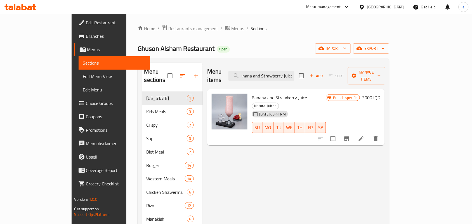
type input "Banana and Strawberry Juice"
click at [350, 135] on icon "Branch-specific-item" at bounding box center [347, 138] width 7 height 7
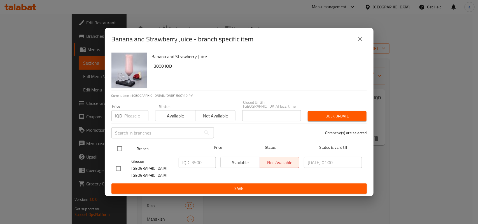
click at [124, 148] on input "checkbox" at bounding box center [120, 149] width 12 height 12
checkbox input "true"
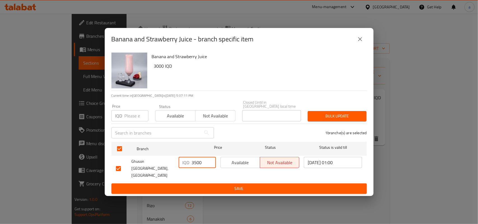
click at [195, 166] on input "3500" at bounding box center [204, 162] width 24 height 11
type input "3000"
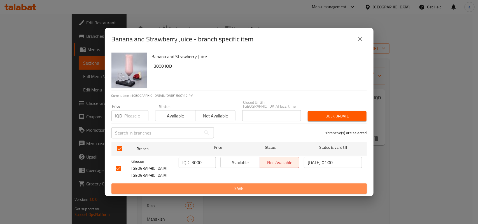
click at [195, 185] on span "Save" at bounding box center [239, 188] width 246 height 7
